Goal: Transaction & Acquisition: Subscribe to service/newsletter

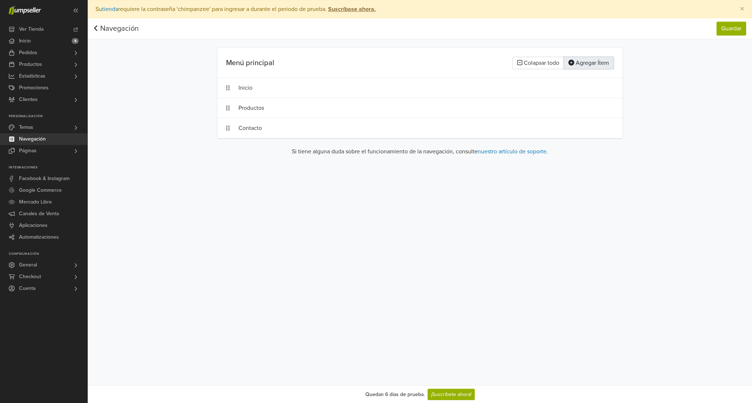
click at [584, 64] on button "Agregar Ítem" at bounding box center [589, 63] width 50 height 12
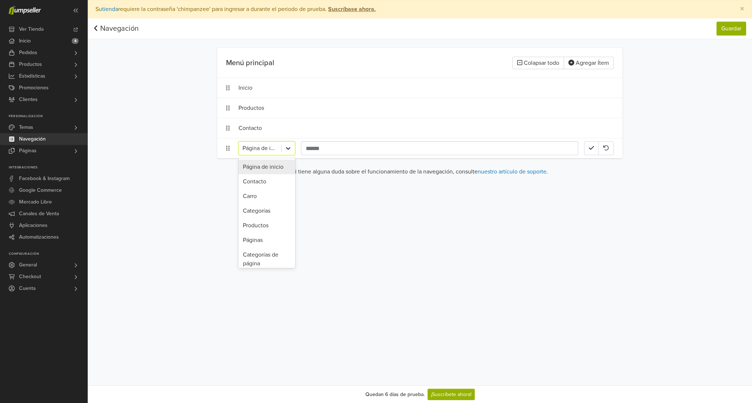
click at [291, 145] on icon at bounding box center [288, 148] width 7 height 7
click at [268, 224] on div "Productos" at bounding box center [267, 225] width 57 height 15
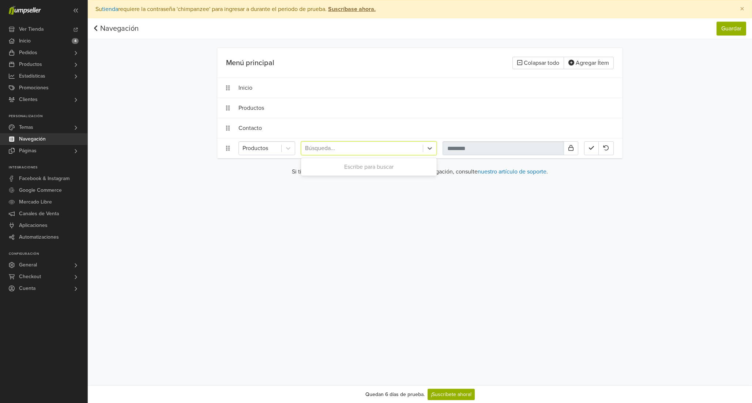
click at [422, 151] on div "Búsqueda..." at bounding box center [361, 148] width 121 height 13
click at [394, 149] on div at bounding box center [362, 148] width 114 height 10
click at [470, 147] on input "text" at bounding box center [503, 148] width 121 height 14
click at [388, 152] on div at bounding box center [362, 148] width 114 height 10
click at [291, 150] on icon at bounding box center [288, 148] width 7 height 7
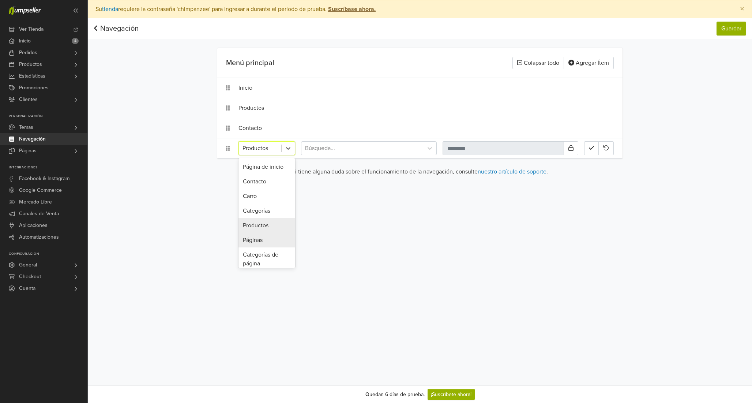
click at [271, 240] on div "Páginas" at bounding box center [267, 240] width 57 height 15
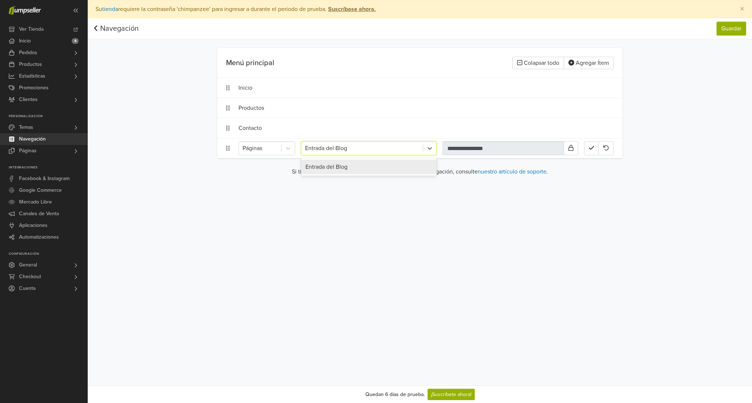
click at [368, 147] on div at bounding box center [362, 148] width 114 height 10
click at [404, 149] on div at bounding box center [362, 148] width 114 height 10
click at [427, 149] on icon at bounding box center [429, 148] width 7 height 7
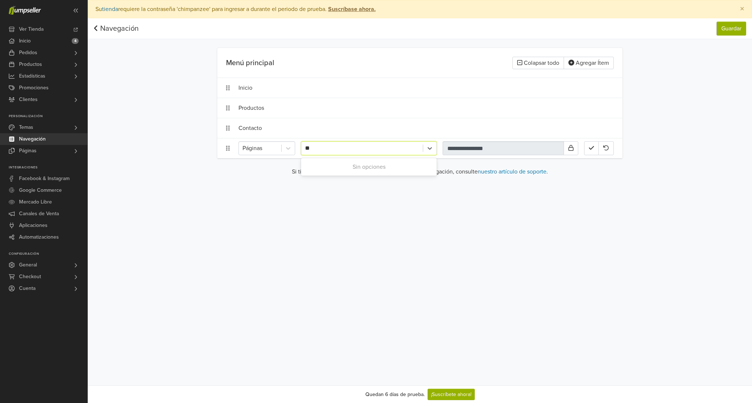
type input "*"
click at [292, 146] on icon at bounding box center [288, 148] width 7 height 7
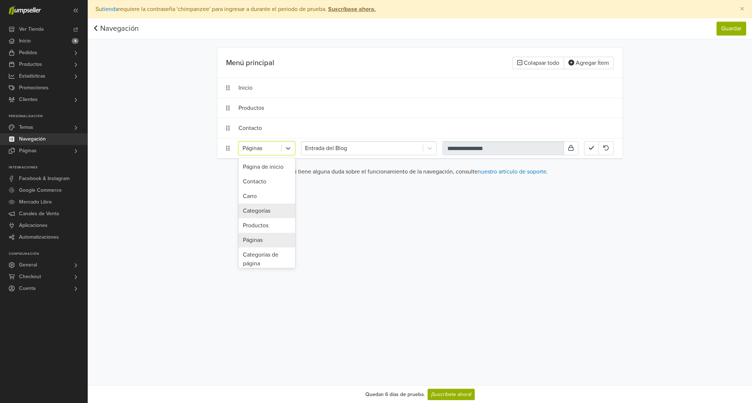
click at [270, 215] on div "Categorías" at bounding box center [267, 210] width 57 height 15
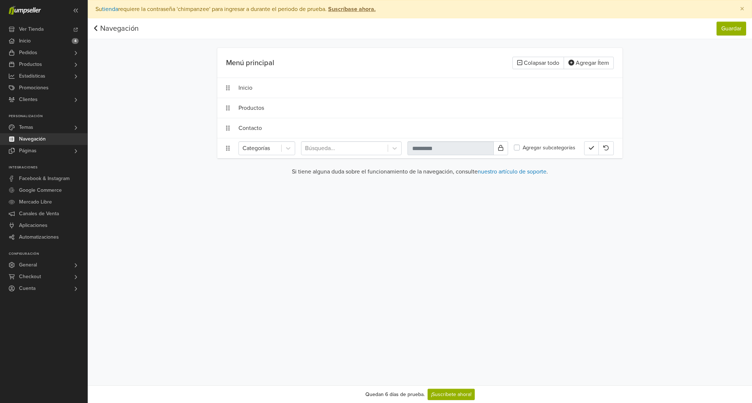
click at [394, 138] on div "Categorías Búsqueda... Agregar subcategorías" at bounding box center [419, 148] width 405 height 20
click at [394, 151] on icon at bounding box center [394, 148] width 7 height 7
click at [368, 149] on div at bounding box center [344, 148] width 79 height 10
type input "**"
click at [355, 162] on div "Sacos [PERSON_NAME]" at bounding box center [351, 167] width 101 height 15
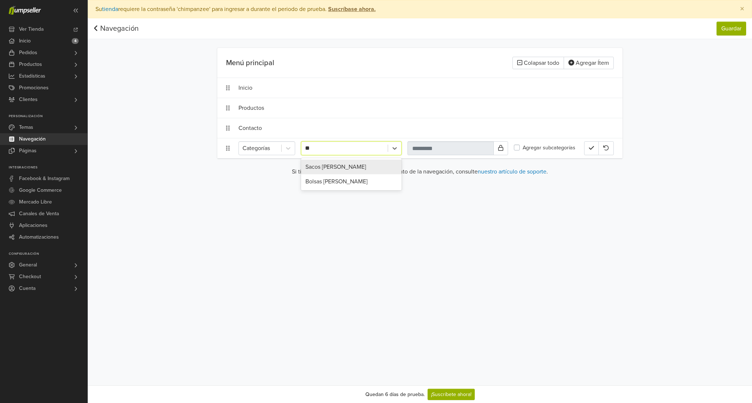
type input "**********"
click at [533, 147] on label "Agregar subcategorías" at bounding box center [549, 148] width 53 height 8
click at [590, 149] on icon "button" at bounding box center [591, 148] width 5 height 6
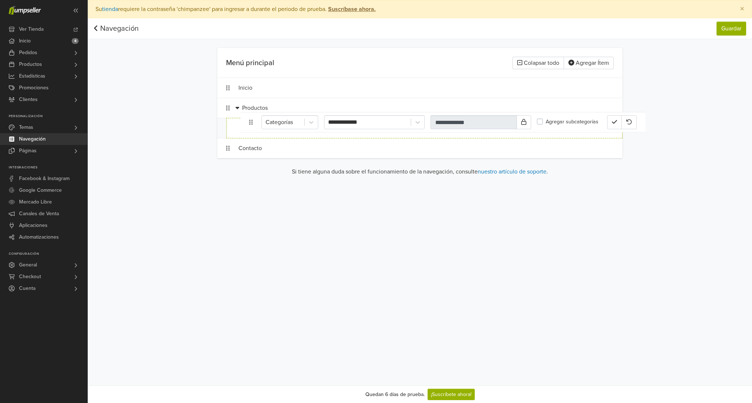
drag, startPoint x: 229, startPoint y: 148, endPoint x: 252, endPoint y: 123, distance: 34.2
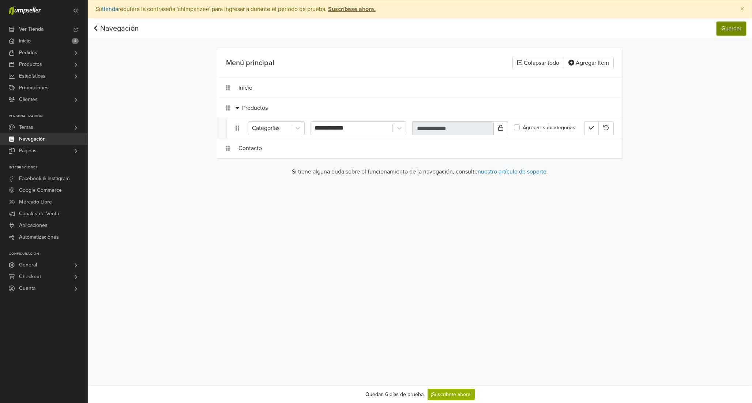
click at [732, 31] on button "Guardar" at bounding box center [732, 29] width 30 height 14
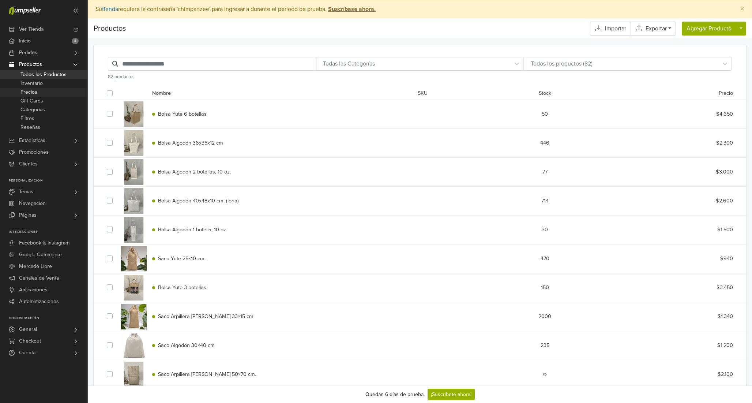
click at [52, 94] on link "Precios" at bounding box center [43, 92] width 87 height 9
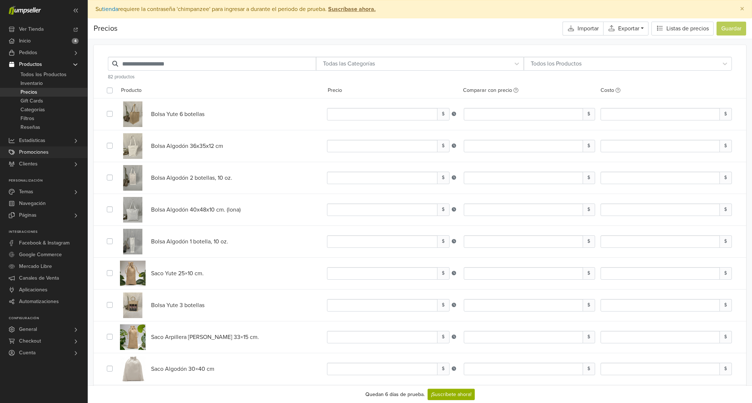
click at [50, 151] on link "Promociones" at bounding box center [43, 152] width 87 height 12
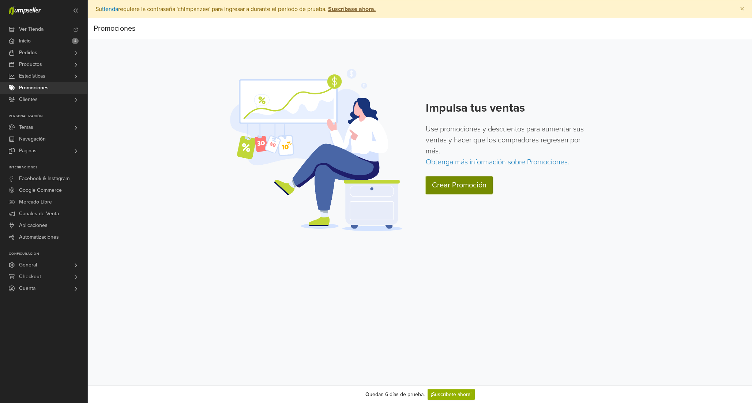
click at [466, 185] on link "Crear Promoción" at bounding box center [459, 185] width 67 height 18
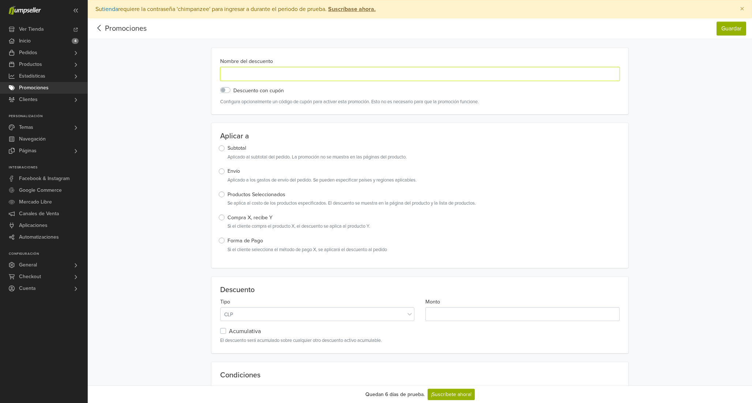
click at [246, 76] on input "Nombre del descuento" at bounding box center [420, 74] width 400 height 14
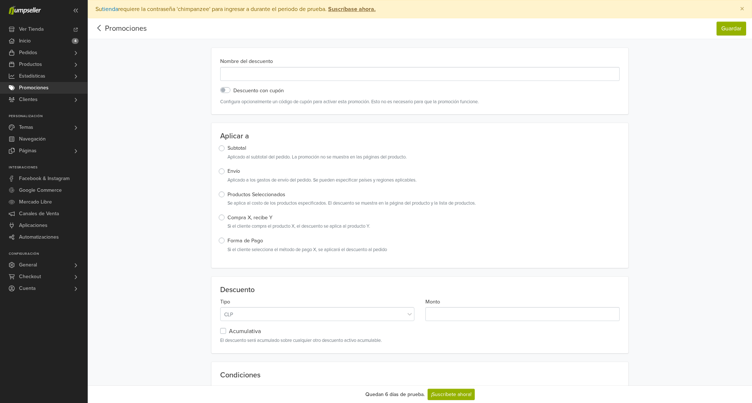
click at [228, 194] on label "Productos Seleccionados" at bounding box center [257, 195] width 58 height 8
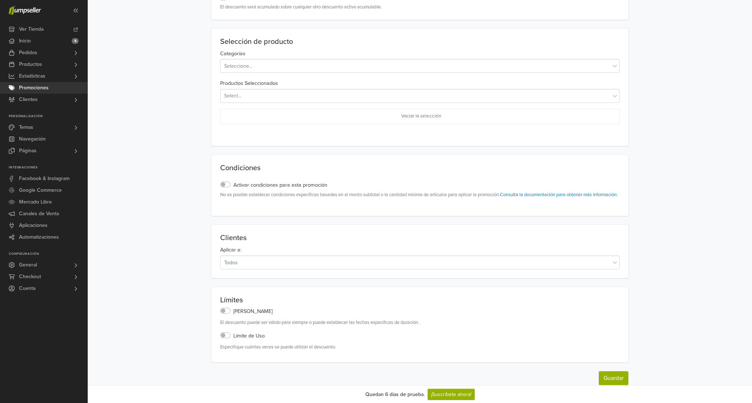
scroll to position [349, 0]
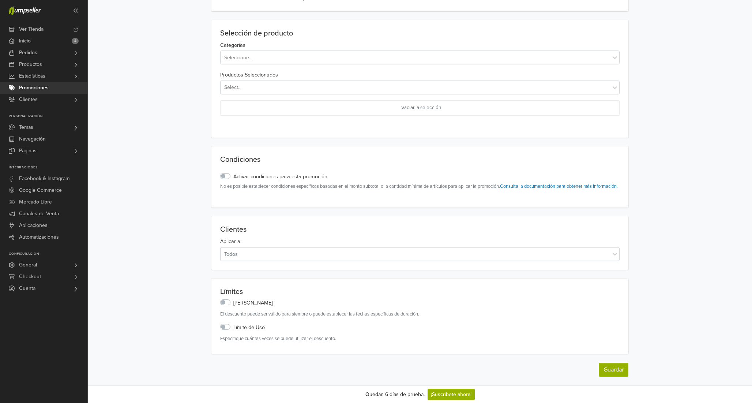
click at [233, 173] on label "Activar condiciones para esta promoción" at bounding box center [280, 177] width 94 height 8
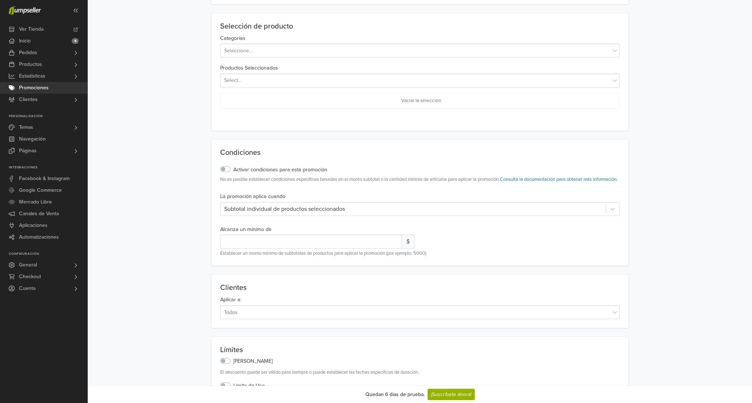
click at [262, 213] on div "Subtotal individual de productos seleccionados" at bounding box center [413, 209] width 378 height 9
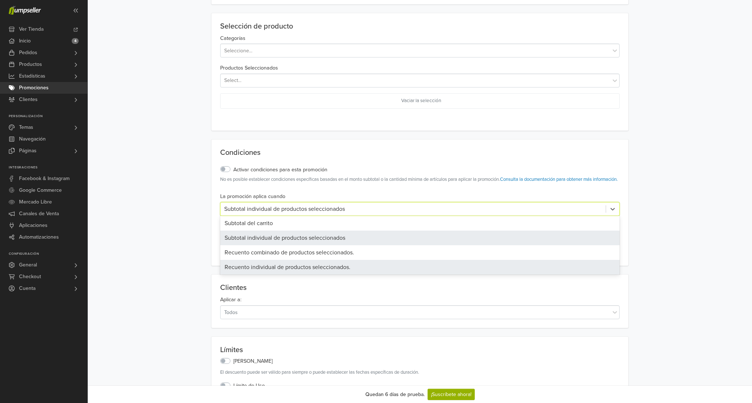
click at [266, 270] on div "Recuento individual de productos seleccionados." at bounding box center [420, 267] width 400 height 15
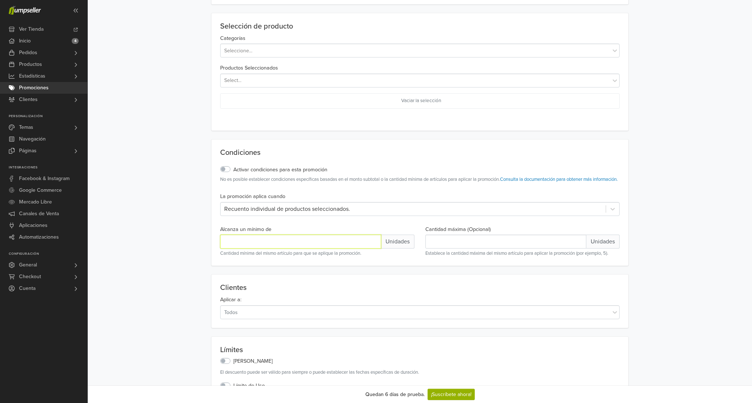
click at [266, 248] on input "*" at bounding box center [300, 242] width 161 height 14
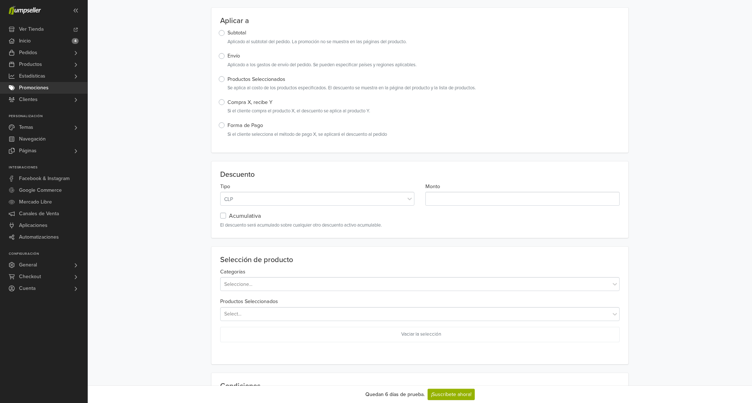
scroll to position [89, 0]
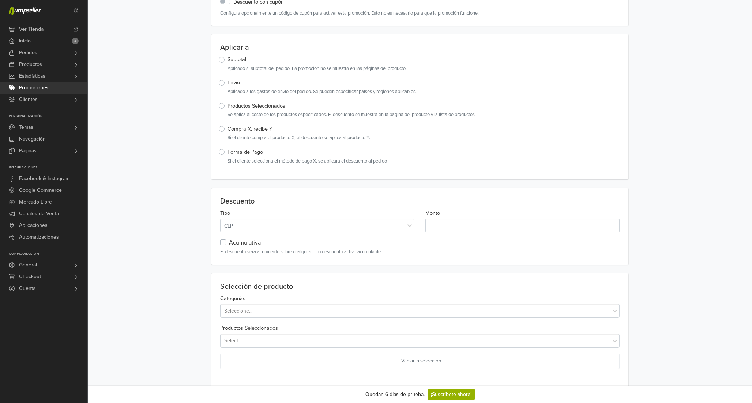
type input "*"
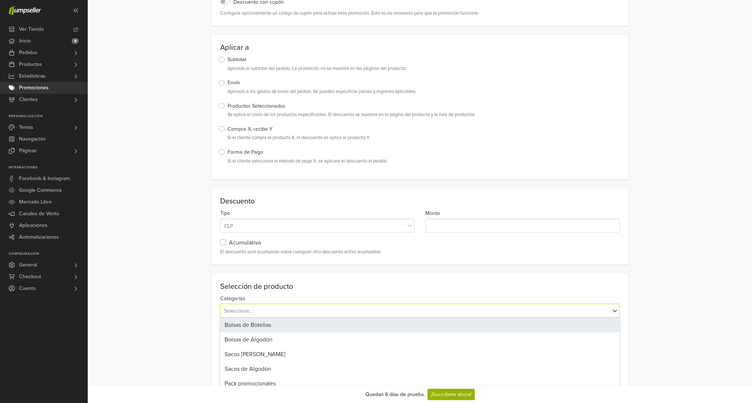
scroll to position [116, 0]
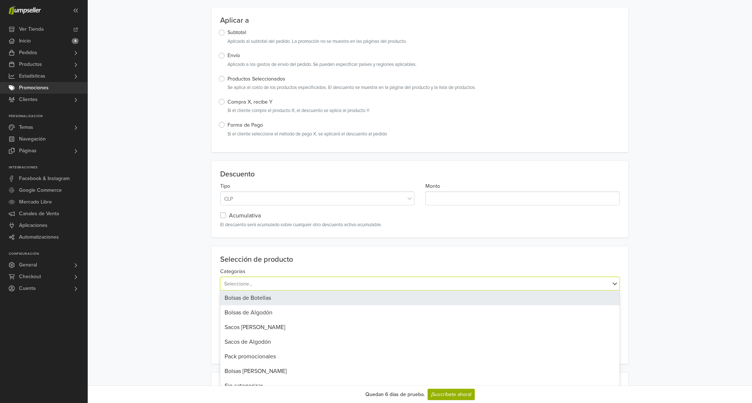
click at [294, 290] on div "Bolsas de Botellas, 1 of 8. 8 results available. Use Up and Down to choose opti…" at bounding box center [420, 284] width 400 height 14
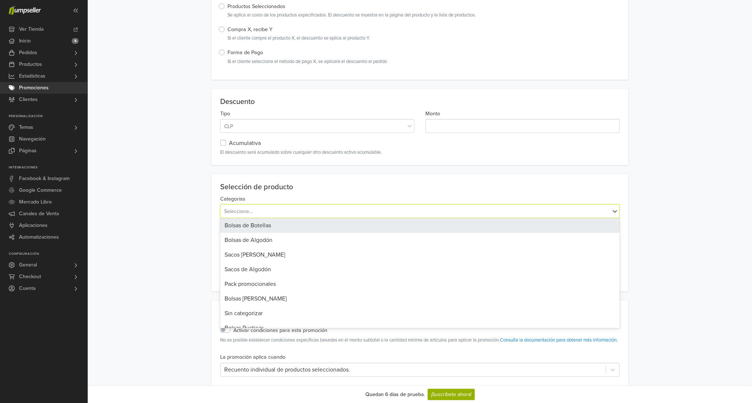
scroll to position [191, 0]
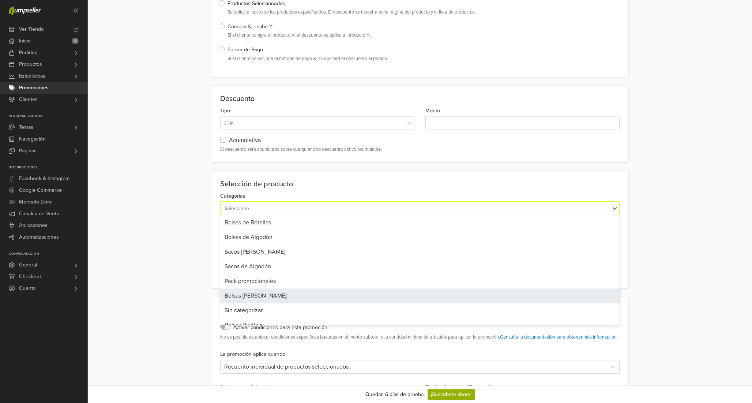
click at [206, 262] on main "Nombre del descuento Descuento con cupón Configura opcionalmente un código de c…" at bounding box center [420, 224] width 653 height 735
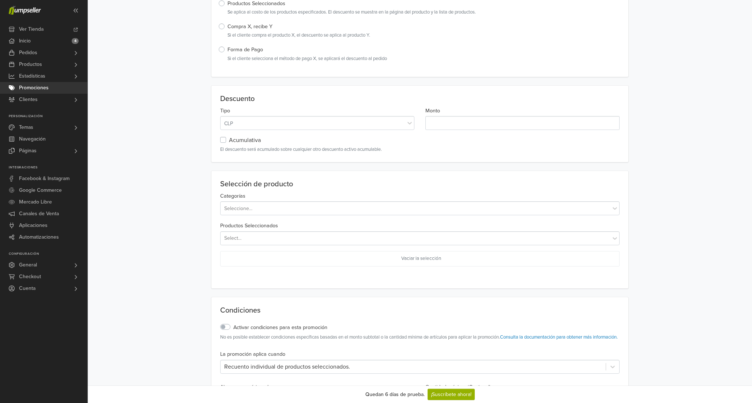
click at [277, 233] on div at bounding box center [424, 237] width 365 height 9
click at [185, 228] on main "Nombre del descuento Descuento con cupón Configura opcionalmente un código de c…" at bounding box center [420, 224] width 653 height 735
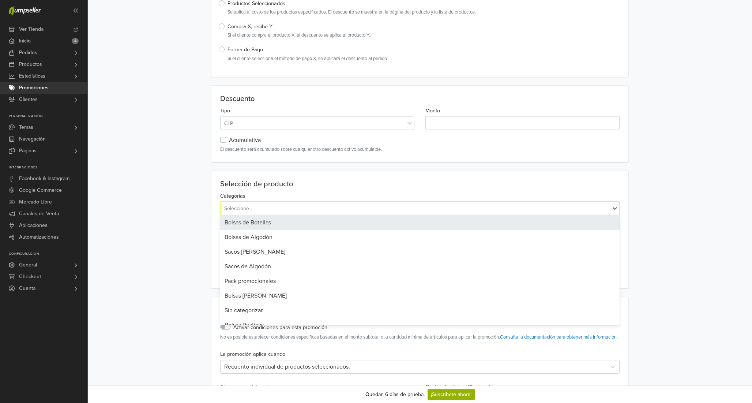
click at [278, 213] on div at bounding box center [415, 208] width 383 height 9
click at [274, 222] on div "Bolsas de Botellas" at bounding box center [420, 222] width 400 height 15
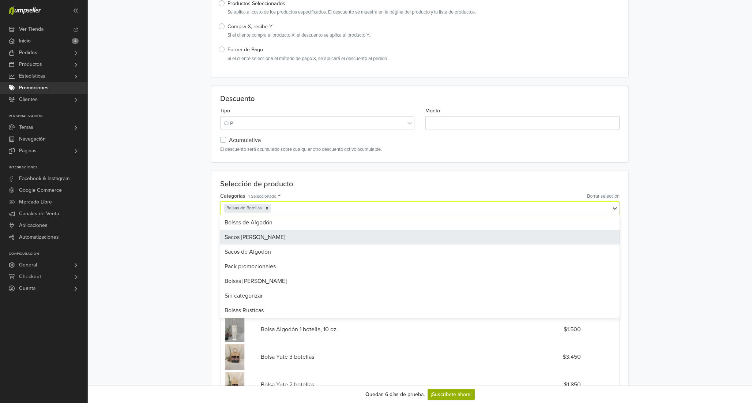
click at [274, 232] on div "Sacos [PERSON_NAME]" at bounding box center [420, 237] width 400 height 15
click at [281, 230] on div "Sacos de Algodón" at bounding box center [420, 237] width 400 height 15
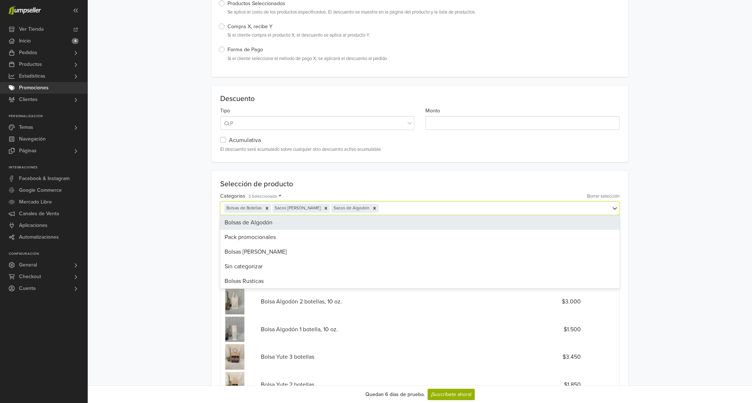
click at [281, 224] on div "Bolsas de Algodón" at bounding box center [420, 222] width 400 height 15
click at [281, 224] on div "Pack promocionales" at bounding box center [420, 222] width 400 height 15
click at [281, 224] on div "Bolsas [PERSON_NAME]" at bounding box center [420, 222] width 400 height 15
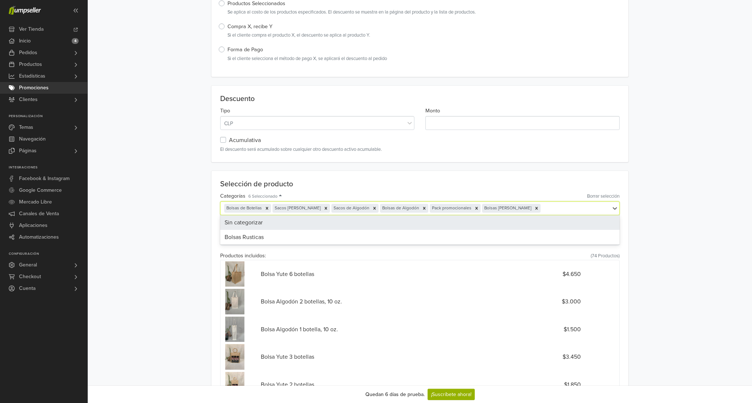
click at [281, 224] on div "Sin categorizar" at bounding box center [420, 222] width 400 height 15
click at [281, 224] on div "Bolsas Rusticas" at bounding box center [420, 222] width 400 height 15
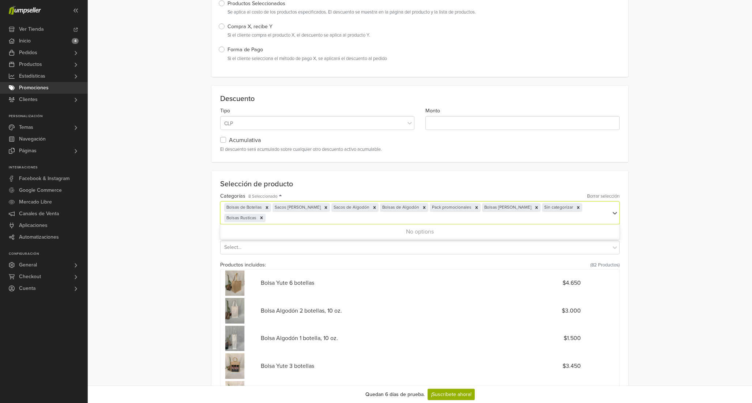
click at [191, 270] on main "Nombre del descuento Descuento con cupón Configura opcionalmente un código de c…" at bounding box center [420, 296] width 653 height 878
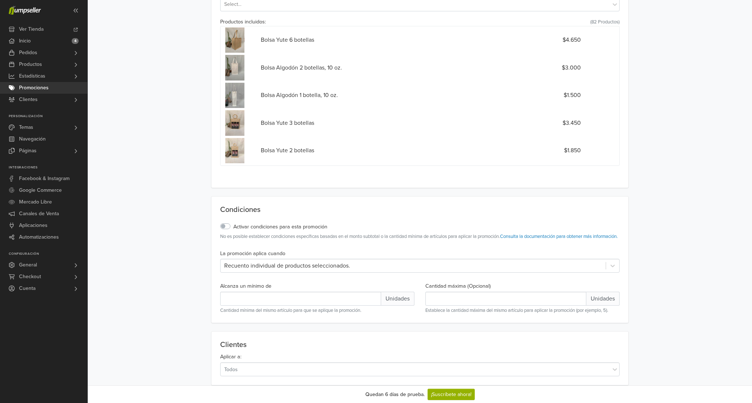
scroll to position [547, 0]
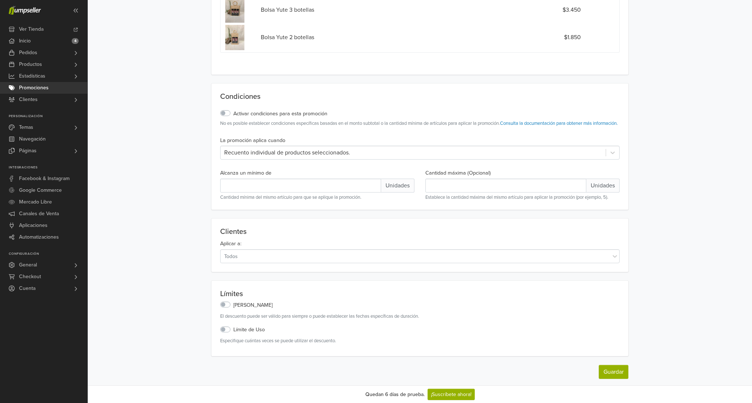
click at [356, 261] on div "Clientes Aplicar a: Todos" at bounding box center [419, 244] width 417 height 53
click at [600, 184] on span "Unidades" at bounding box center [602, 186] width 33 height 14
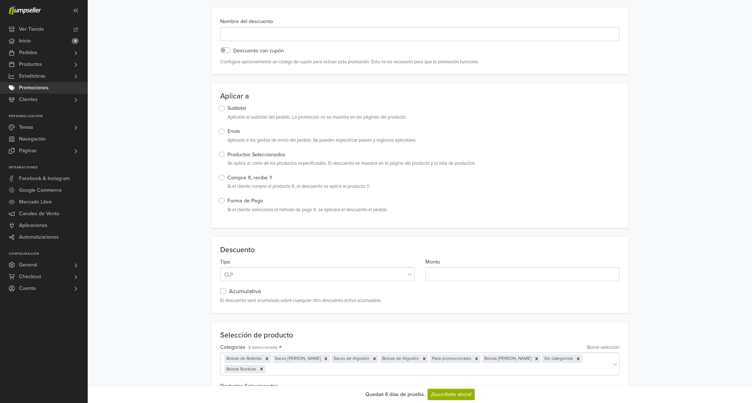
scroll to position [0, 0]
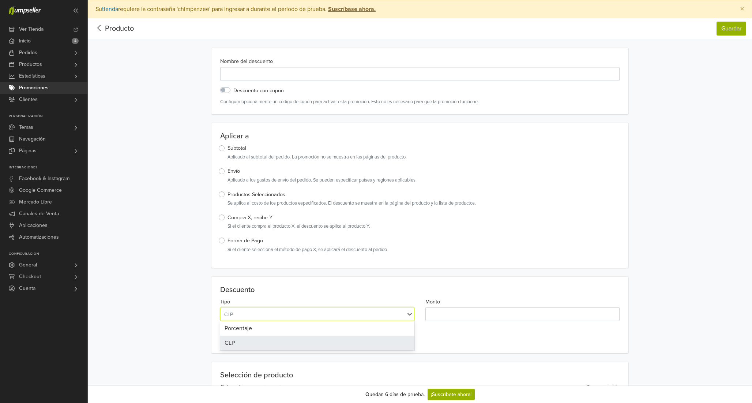
click at [382, 314] on div "CLP" at bounding box center [312, 314] width 177 height 8
click at [382, 327] on div "Porcentaje" at bounding box center [317, 328] width 194 height 15
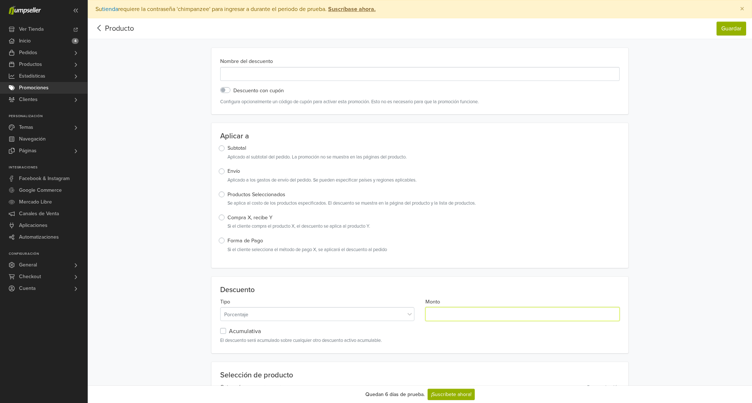
drag, startPoint x: 452, startPoint y: 312, endPoint x: 340, endPoint y: 312, distance: 111.6
click at [341, 312] on div "Tipo Porcentaje Monto *" at bounding box center [420, 312] width 410 height 30
type input "**"
click at [417, 340] on small "El descuento será acumulado sobre cualquier otro descuento activo acumulable." at bounding box center [420, 340] width 400 height 7
click at [734, 29] on button "Guardar" at bounding box center [732, 29] width 30 height 14
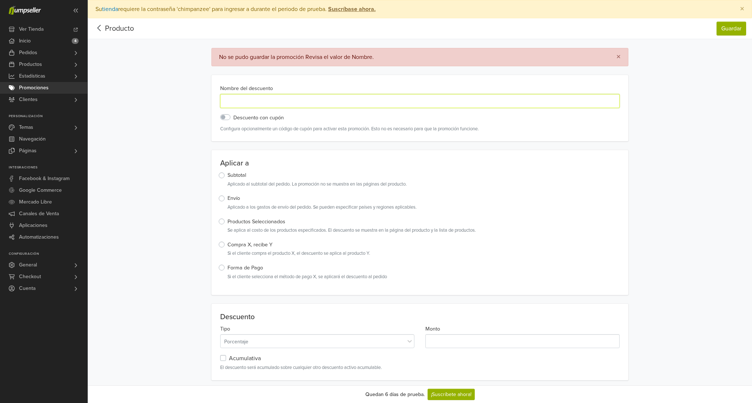
click at [371, 98] on input "Nombre del descuento" at bounding box center [420, 101] width 400 height 14
type input "***"
click at [734, 30] on button "Guardar" at bounding box center [732, 29] width 30 height 14
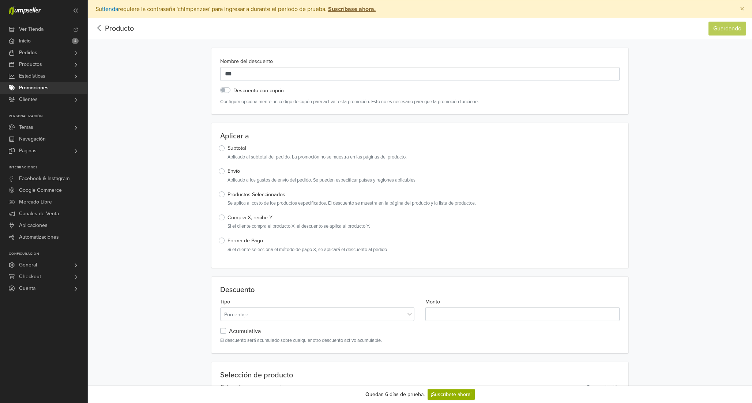
type input "*"
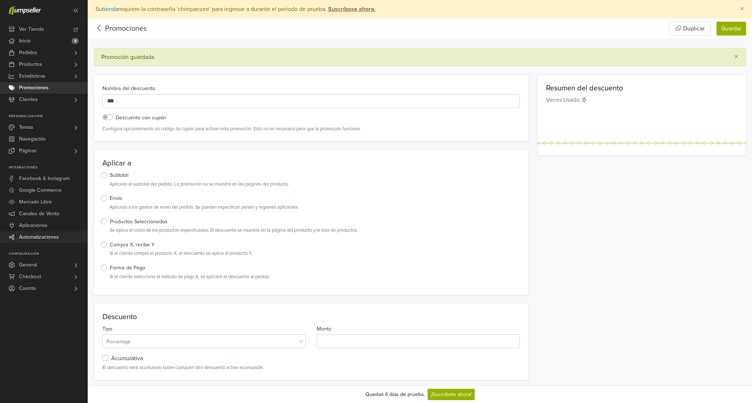
click at [54, 239] on span "Automatizaciones" at bounding box center [39, 237] width 40 height 12
